Goal: Task Accomplishment & Management: Complete application form

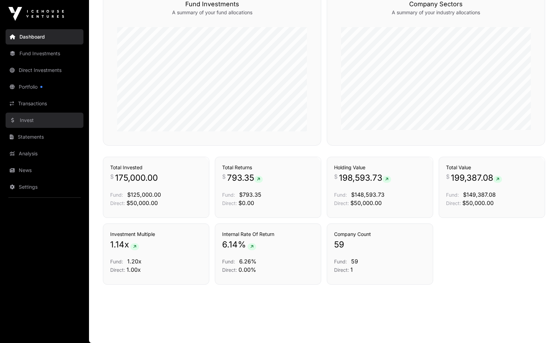
scroll to position [426, 0]
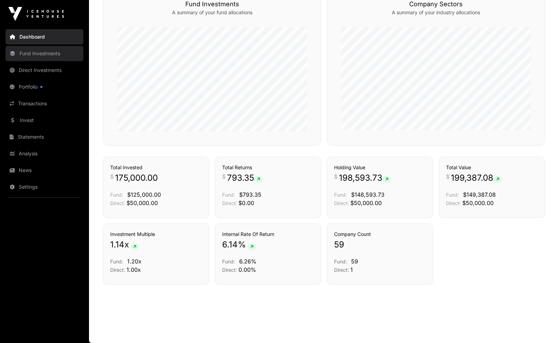
click at [46, 51] on link "Fund Investments" at bounding box center [45, 53] width 78 height 15
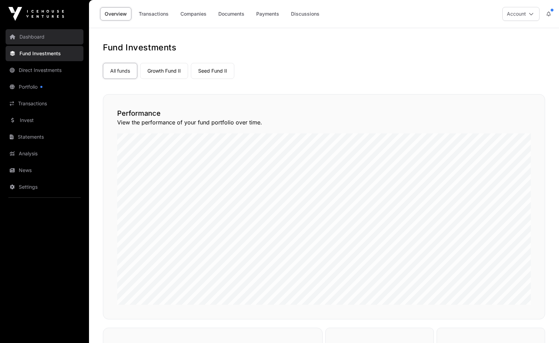
click at [39, 38] on link "Dashboard" at bounding box center [45, 36] width 78 height 15
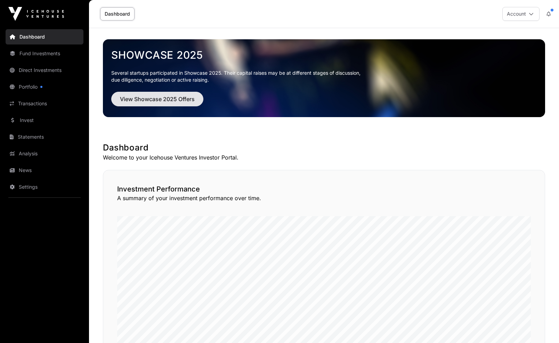
click at [168, 100] on span "View Showcase 2025 Offers" at bounding box center [157, 99] width 75 height 8
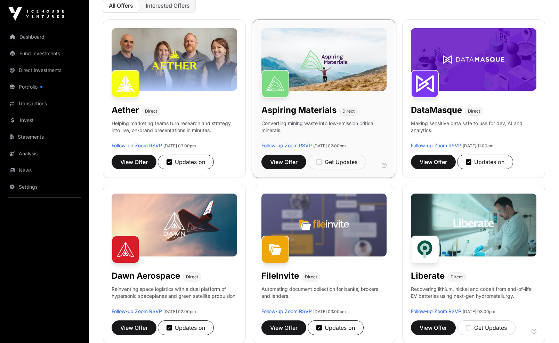
scroll to position [90, 0]
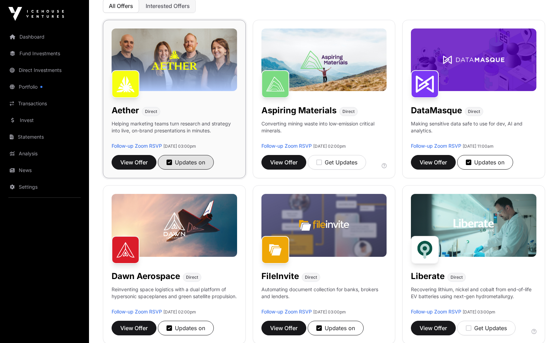
click at [170, 163] on icon "button" at bounding box center [170, 162] width 6 height 6
click at [170, 329] on icon "button" at bounding box center [170, 328] width 6 height 6
click at [320, 328] on icon "button" at bounding box center [319, 328] width 6 height 6
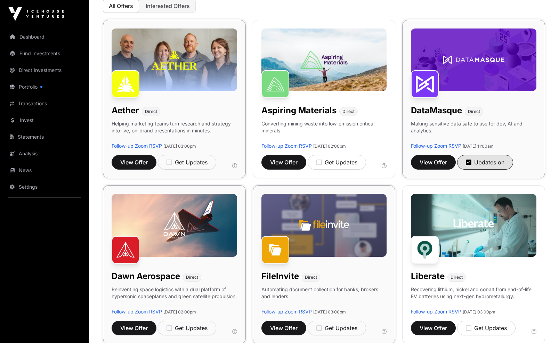
click at [469, 162] on icon "button" at bounding box center [469, 162] width 6 height 6
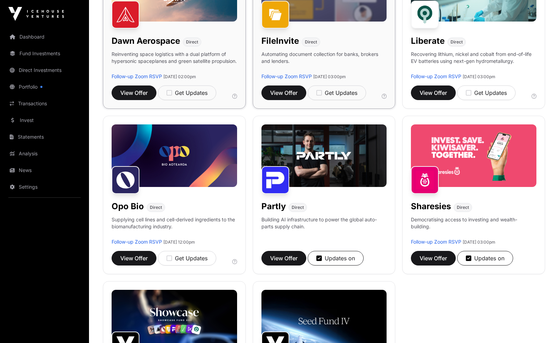
scroll to position [327, 0]
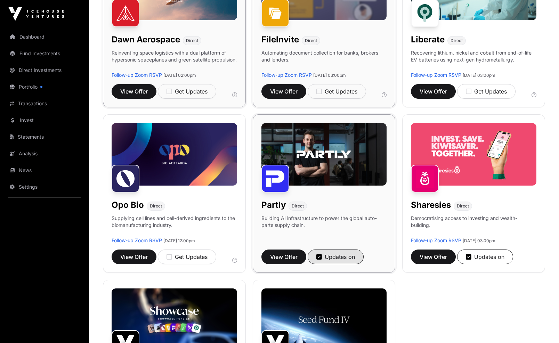
click at [319, 256] on icon "button" at bounding box center [319, 257] width 6 height 6
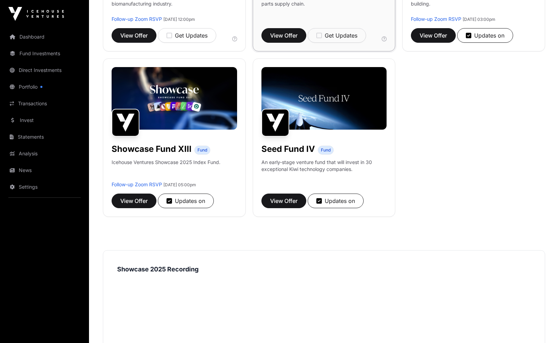
scroll to position [548, 0]
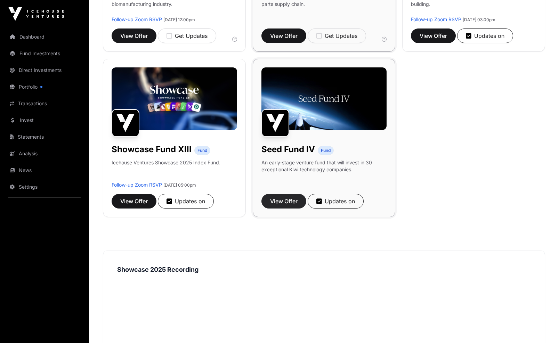
click at [287, 203] on span "View Offer" at bounding box center [283, 201] width 27 height 8
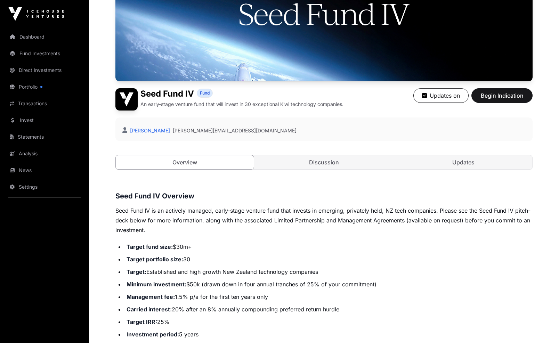
scroll to position [86, 0]
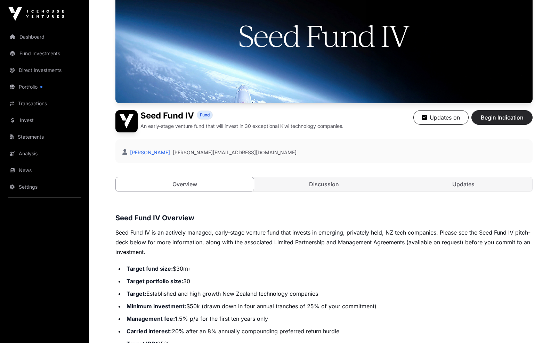
click at [491, 119] on span "Begin Indication" at bounding box center [502, 117] width 44 height 8
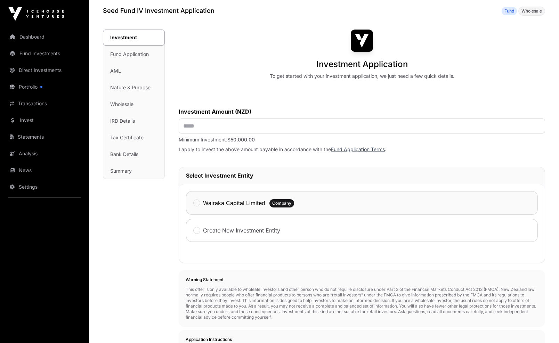
scroll to position [30, 0]
click at [247, 131] on input "text" at bounding box center [362, 125] width 366 height 15
type input "**"
type input "********"
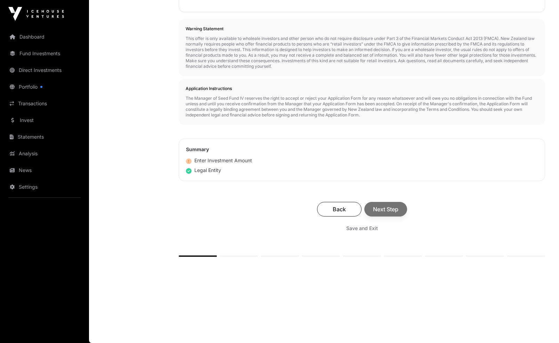
scroll to position [281, 0]
click at [395, 212] on div "Back Next Step" at bounding box center [362, 209] width 353 height 15
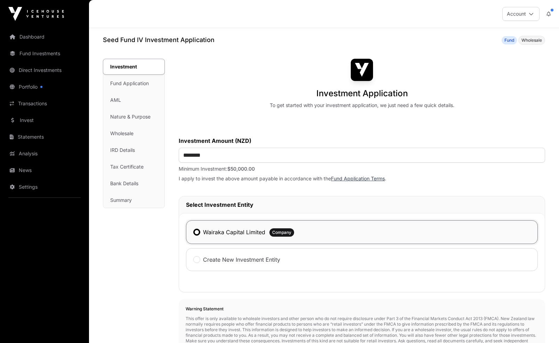
scroll to position [0, 0]
click at [322, 232] on div "Wairaka Capital Limited Company" at bounding box center [362, 232] width 352 height 24
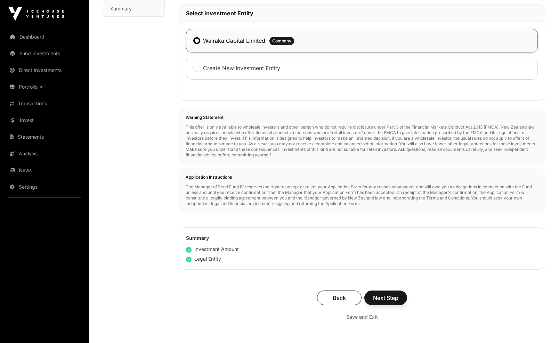
scroll to position [199, 0]
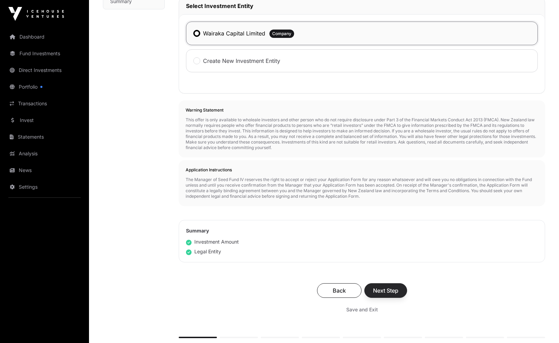
click at [394, 289] on span "Next Step" at bounding box center [385, 291] width 25 height 8
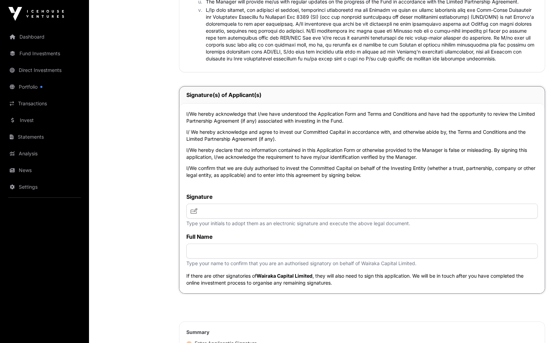
scroll to position [1516, 0]
click at [269, 217] on input "text" at bounding box center [362, 211] width 352 height 15
click at [192, 212] on icon at bounding box center [194, 211] width 7 height 6
click at [194, 211] on icon at bounding box center [194, 211] width 7 height 6
click at [218, 210] on input "text" at bounding box center [362, 211] width 352 height 15
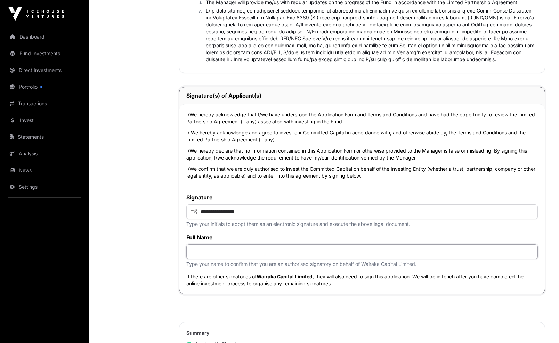
scroll to position [1514, 0]
click at [222, 253] on input "text" at bounding box center [362, 252] width 352 height 15
drag, startPoint x: 251, startPoint y: 211, endPoint x: 154, endPoint y: 206, distance: 97.2
type input "**"
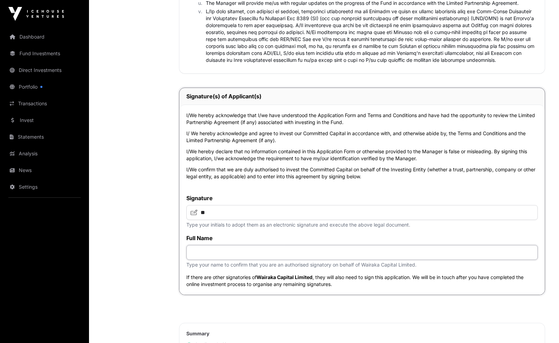
click at [301, 255] on input "text" at bounding box center [362, 252] width 352 height 15
type input "**********"
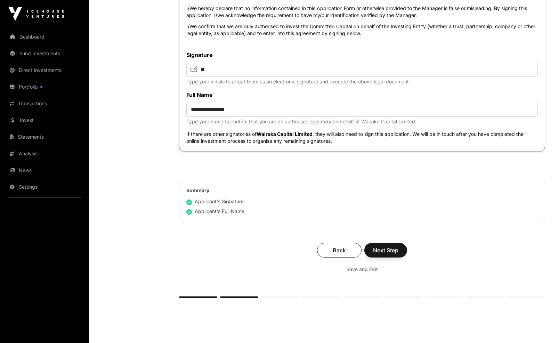
scroll to position [1665, 0]
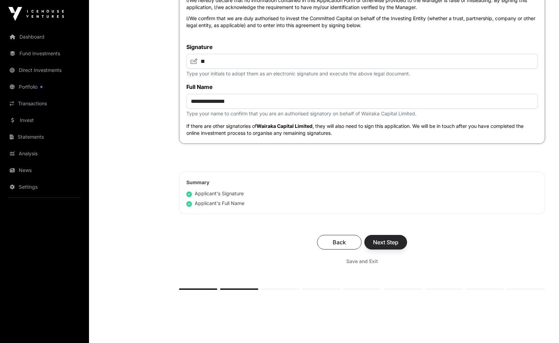
click at [393, 245] on span "Next Step" at bounding box center [385, 242] width 25 height 8
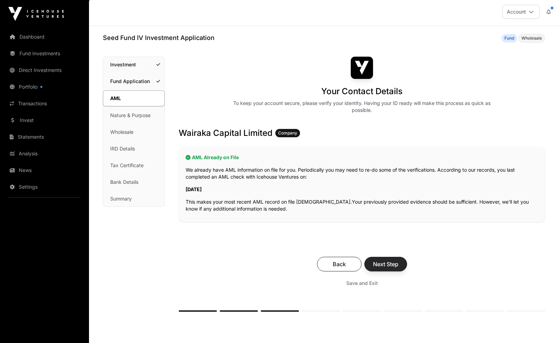
scroll to position [2, 0]
click at [386, 265] on span "Next Step" at bounding box center [385, 264] width 25 height 8
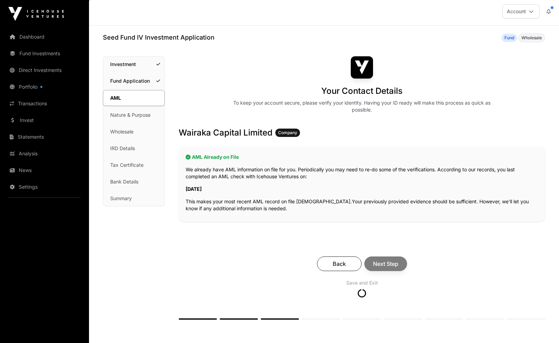
scroll to position [2, 0]
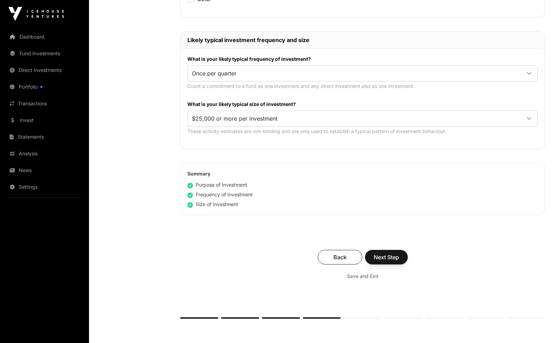
scroll to position [324, 0]
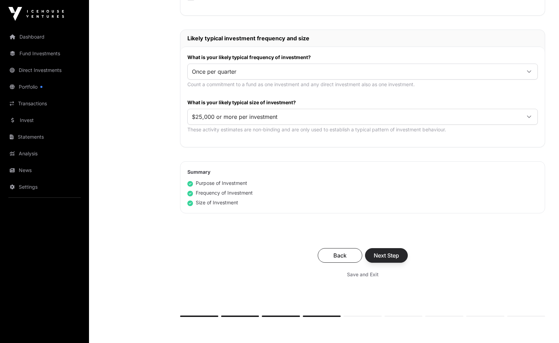
click at [382, 256] on span "Next Step" at bounding box center [386, 255] width 25 height 8
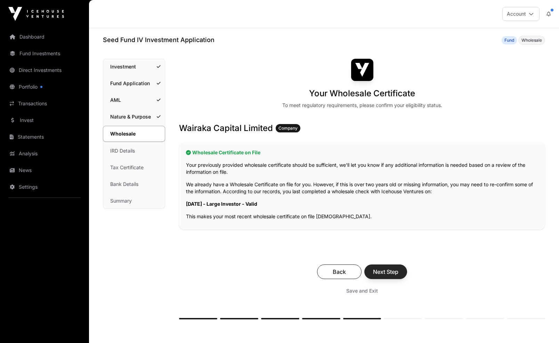
click at [385, 268] on span "Next Step" at bounding box center [385, 272] width 25 height 8
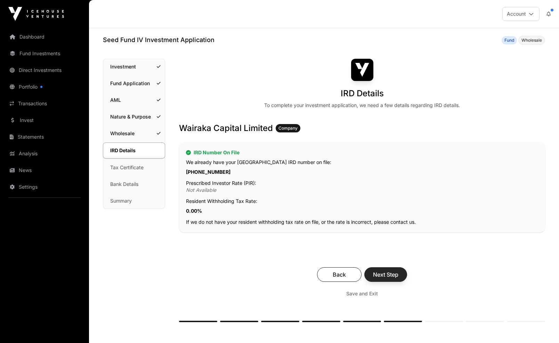
click at [384, 276] on span "Next Step" at bounding box center [385, 275] width 25 height 8
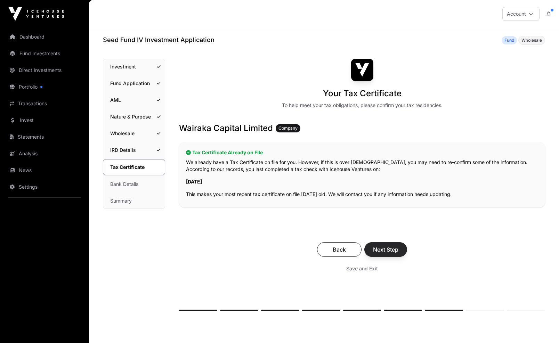
click at [393, 248] on span "Next Step" at bounding box center [385, 249] width 25 height 8
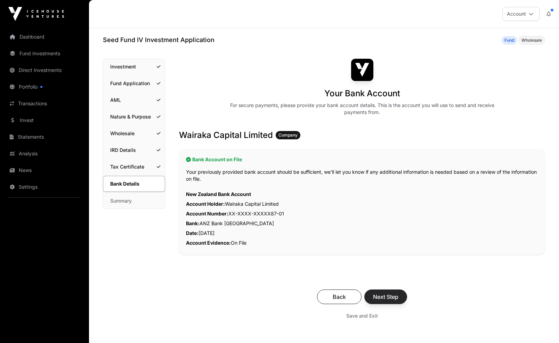
click at [388, 297] on span "Next Step" at bounding box center [385, 297] width 25 height 8
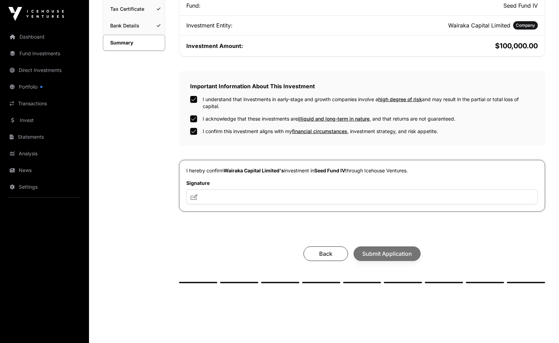
scroll to position [159, 0]
click at [265, 199] on input "text" at bounding box center [362, 196] width 352 height 15
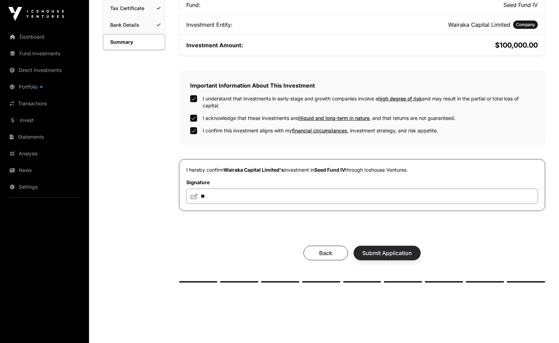
type input "**"
click at [404, 253] on span "Submit Application" at bounding box center [387, 253] width 50 height 8
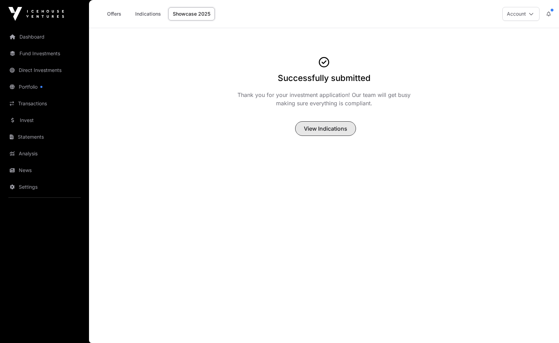
click at [307, 129] on span "View Indications" at bounding box center [325, 128] width 43 height 8
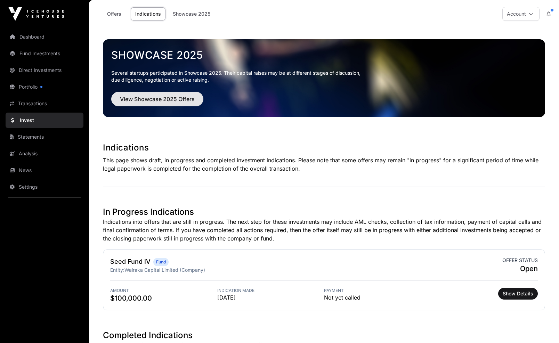
click at [173, 100] on span "View Showcase 2025 Offers" at bounding box center [157, 99] width 75 height 8
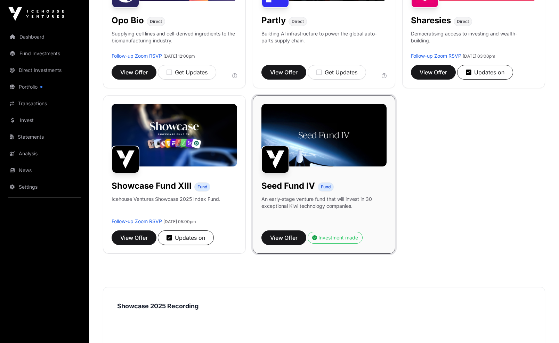
scroll to position [514, 0]
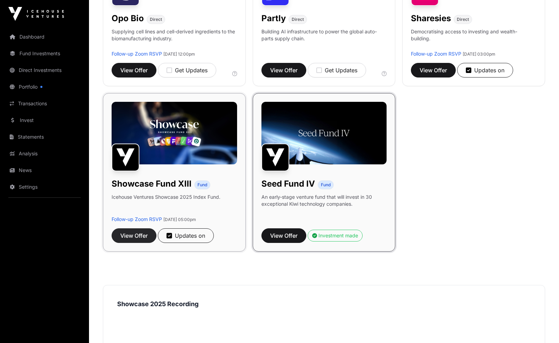
click at [139, 235] on span "View Offer" at bounding box center [133, 236] width 27 height 8
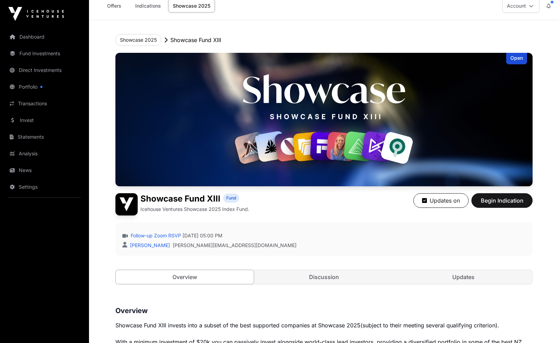
scroll to position [10, 0]
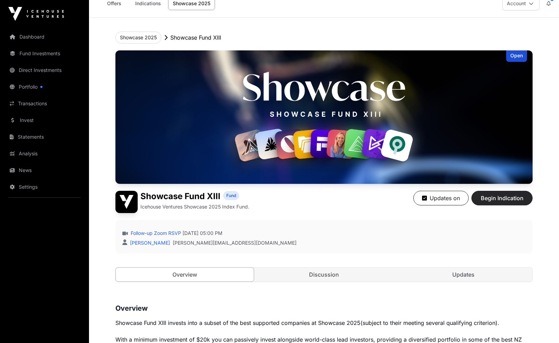
click at [507, 199] on span "Begin Indication" at bounding box center [502, 198] width 44 height 8
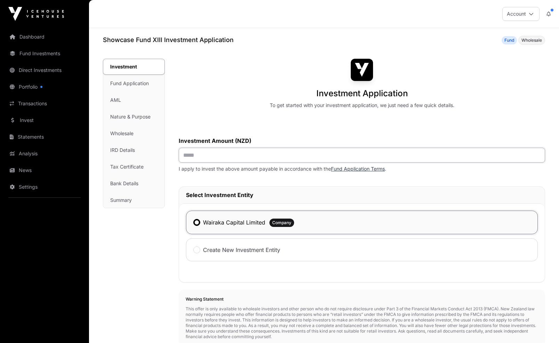
click at [212, 158] on input "text" at bounding box center [362, 155] width 366 height 15
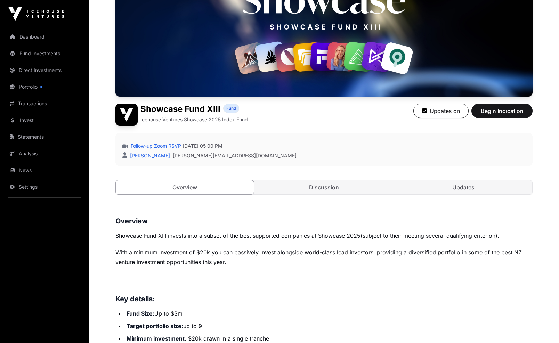
scroll to position [98, 0]
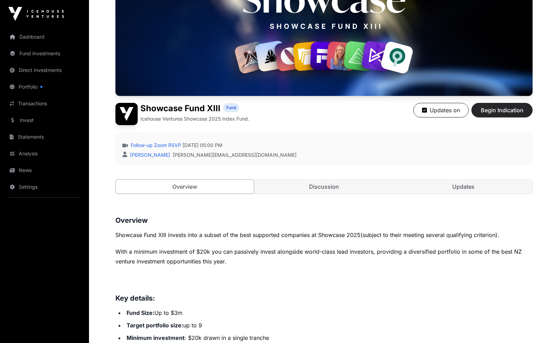
click at [514, 108] on span "Begin Indication" at bounding box center [502, 110] width 44 height 8
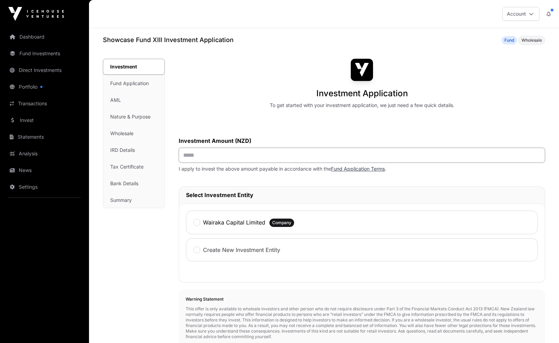
click at [278, 156] on input "text" at bounding box center [362, 155] width 366 height 15
type input "*******"
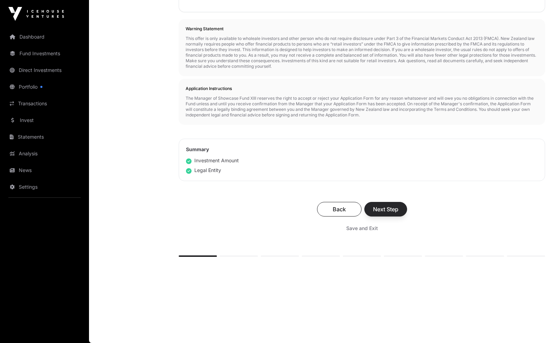
scroll to position [272, 0]
click at [390, 207] on span "Next Step" at bounding box center [385, 209] width 25 height 8
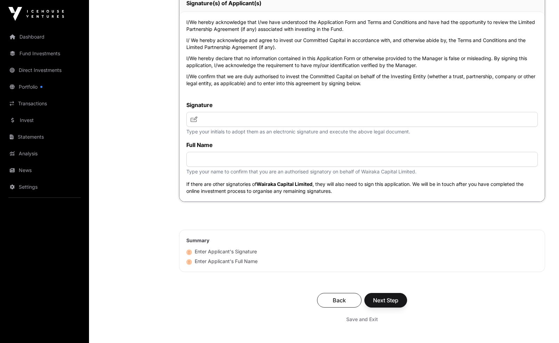
scroll to position [2515, 0]
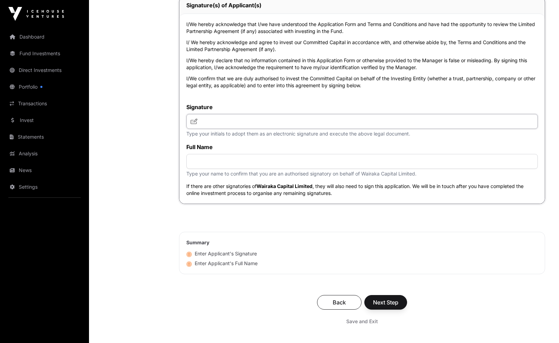
click at [250, 124] on input "text" at bounding box center [362, 121] width 352 height 15
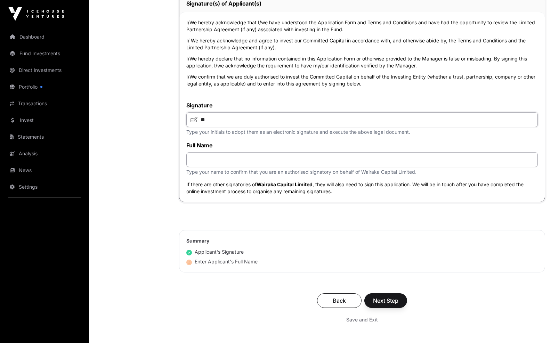
type input "**"
click at [251, 167] on input "text" at bounding box center [362, 159] width 352 height 15
type input "**********"
click at [398, 305] on span "Next Step" at bounding box center [385, 301] width 25 height 8
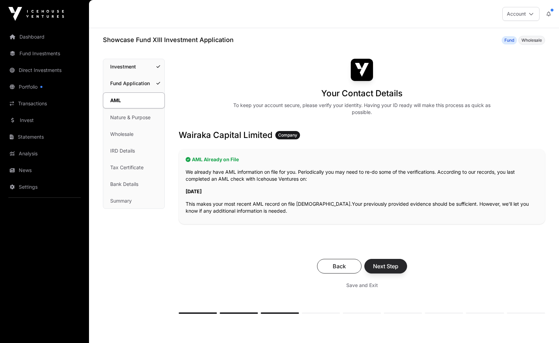
click at [391, 264] on span "Next Step" at bounding box center [385, 266] width 25 height 8
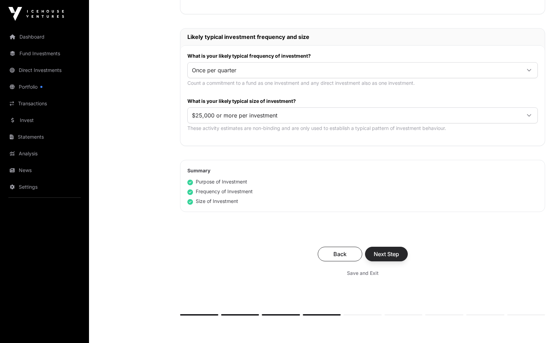
scroll to position [325, 0]
click at [387, 251] on span "Next Step" at bounding box center [386, 254] width 25 height 8
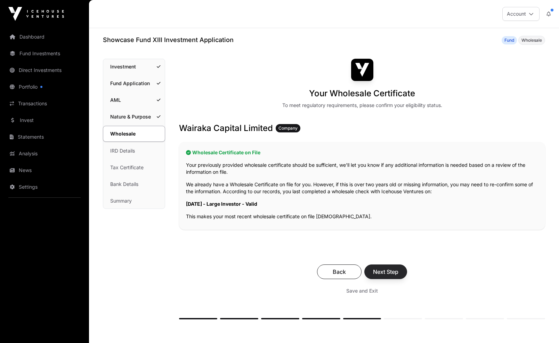
click at [389, 269] on span "Next Step" at bounding box center [385, 272] width 25 height 8
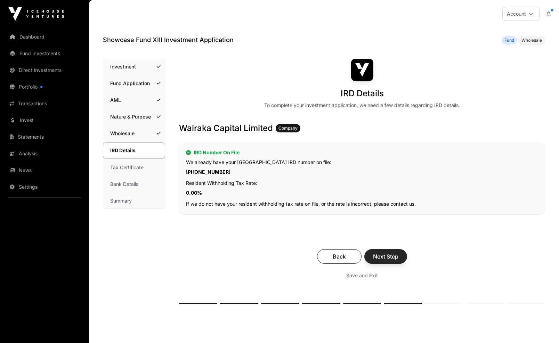
click at [393, 257] on span "Next Step" at bounding box center [385, 256] width 25 height 8
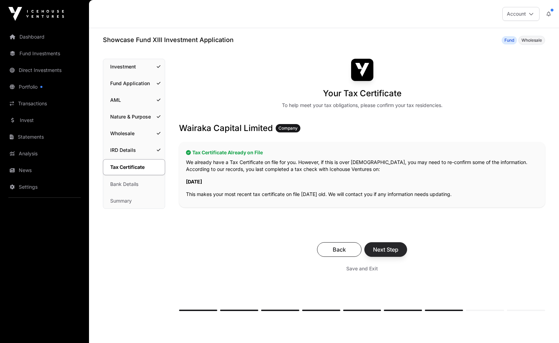
click at [395, 250] on span "Next Step" at bounding box center [385, 249] width 25 height 8
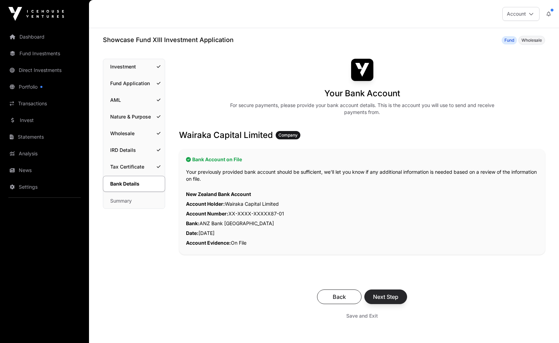
click at [388, 298] on span "Next Step" at bounding box center [385, 297] width 25 height 8
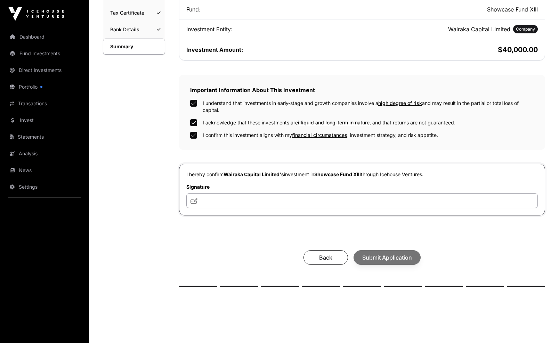
scroll to position [155, 0]
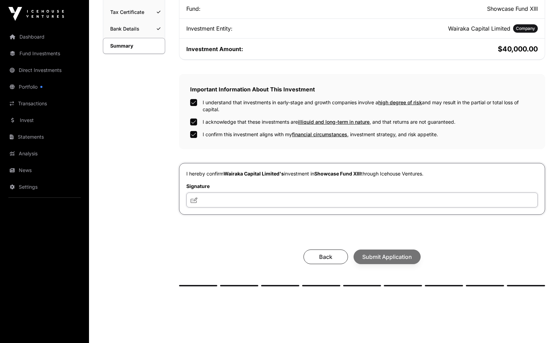
click at [287, 199] on input "text" at bounding box center [362, 200] width 352 height 15
type input "**"
click at [392, 254] on span "Submit Application" at bounding box center [387, 257] width 50 height 8
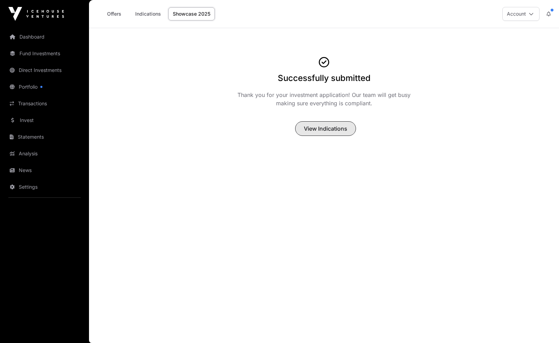
click at [323, 129] on span "View Indications" at bounding box center [325, 128] width 43 height 8
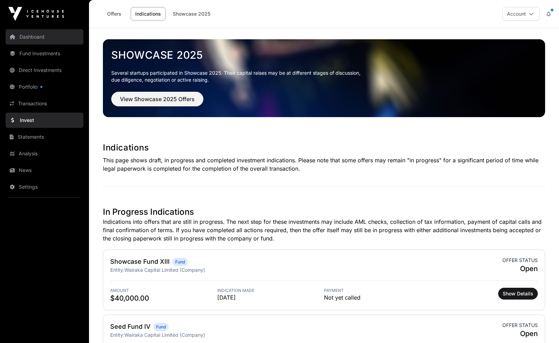
click at [33, 35] on link "Dashboard" at bounding box center [45, 36] width 78 height 15
